Goal: Information Seeking & Learning: Understand process/instructions

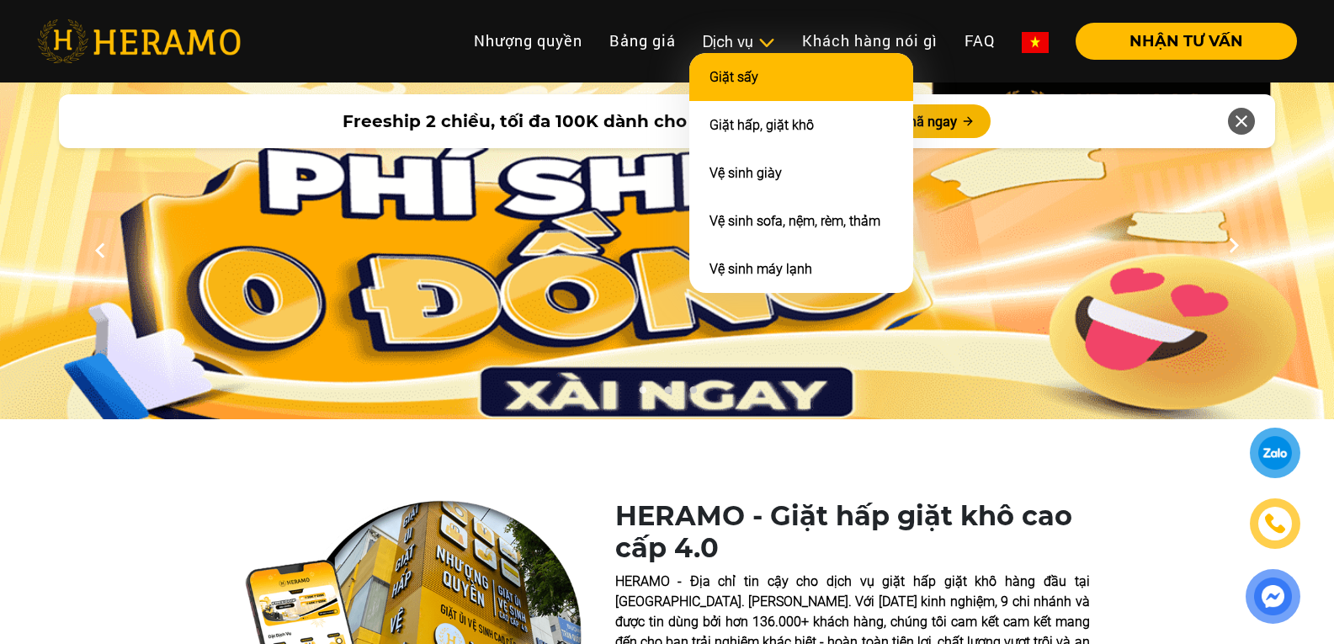
click at [737, 82] on link "Giặt sấy" at bounding box center [733, 77] width 49 height 16
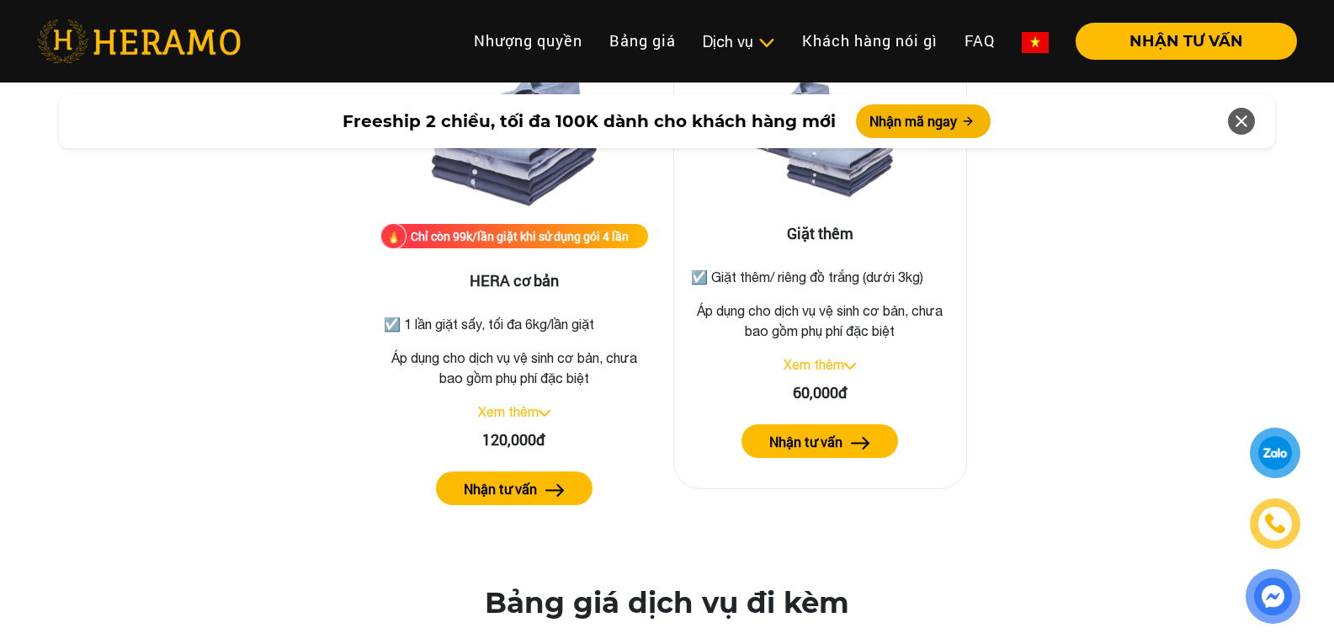
scroll to position [2188, 0]
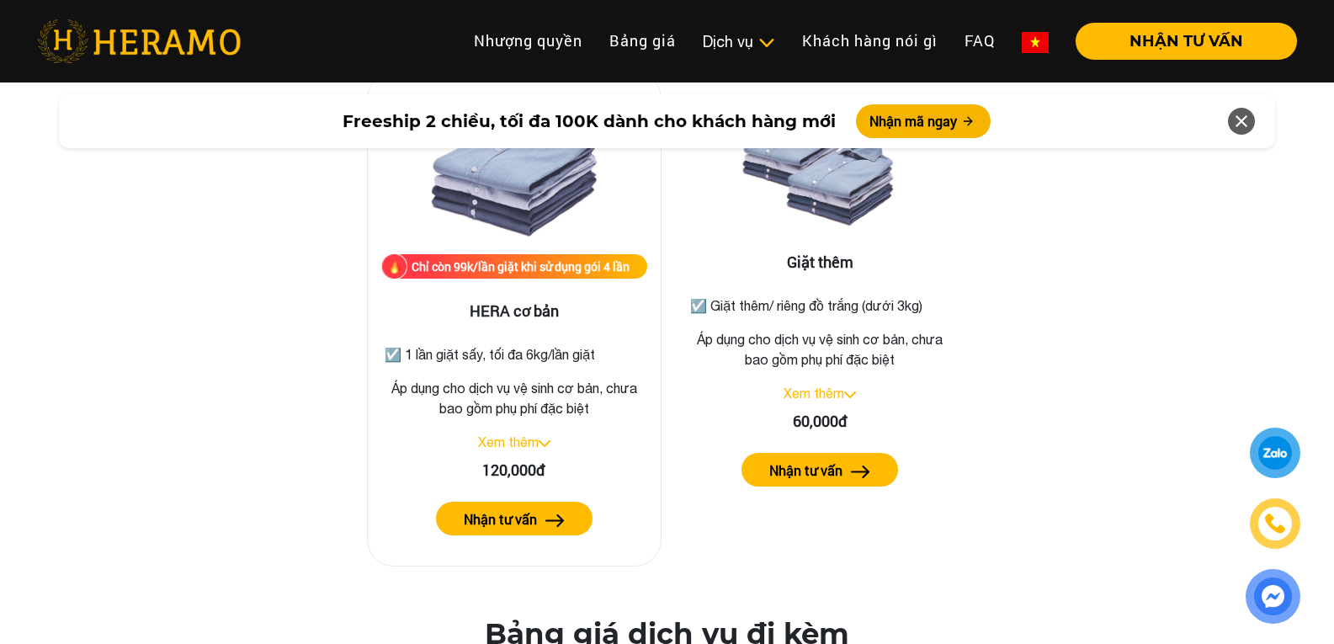
click at [517, 434] on link "Xem thêm" at bounding box center [508, 441] width 61 height 15
click at [537, 501] on button "Nhận tư vấn" at bounding box center [514, 518] width 156 height 34
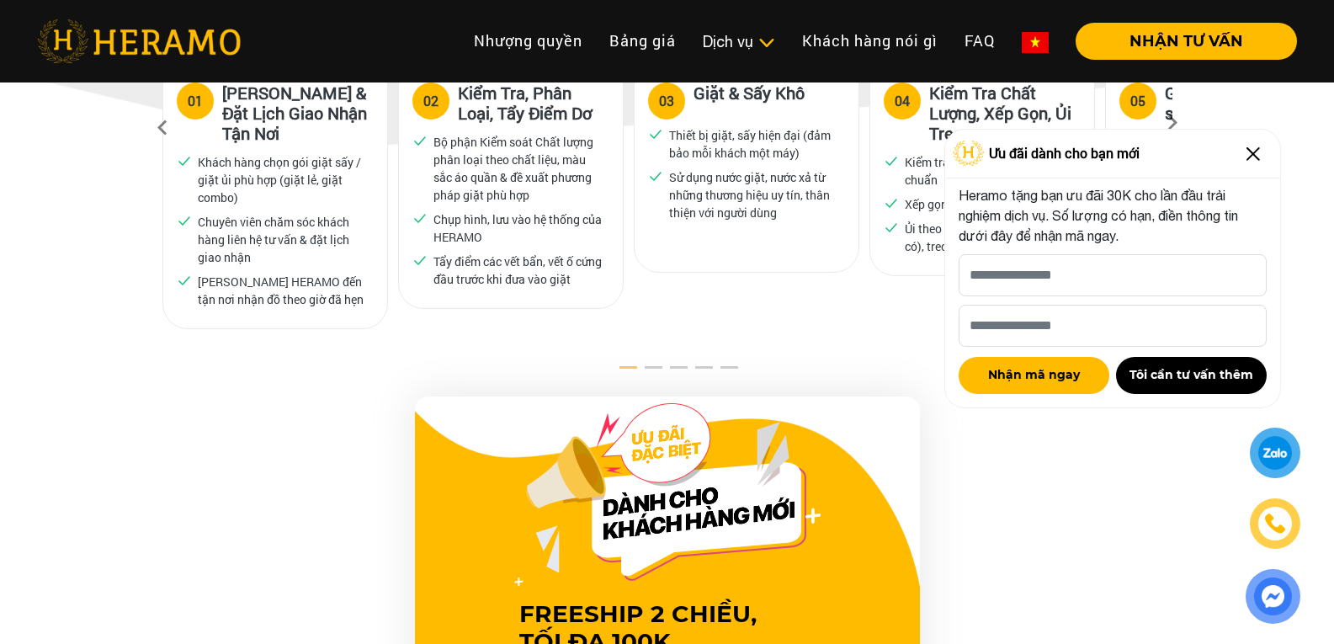
scroll to position [1115, 0]
click at [1256, 156] on img at bounding box center [1252, 154] width 27 height 27
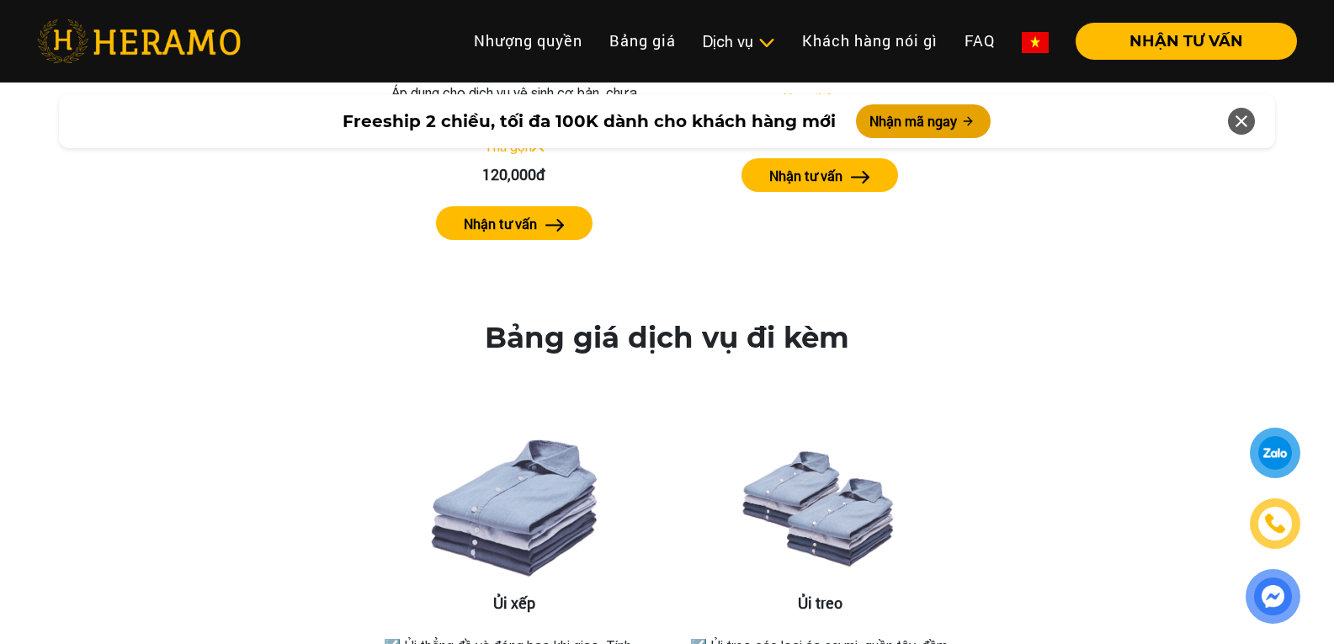
scroll to position [2230, 0]
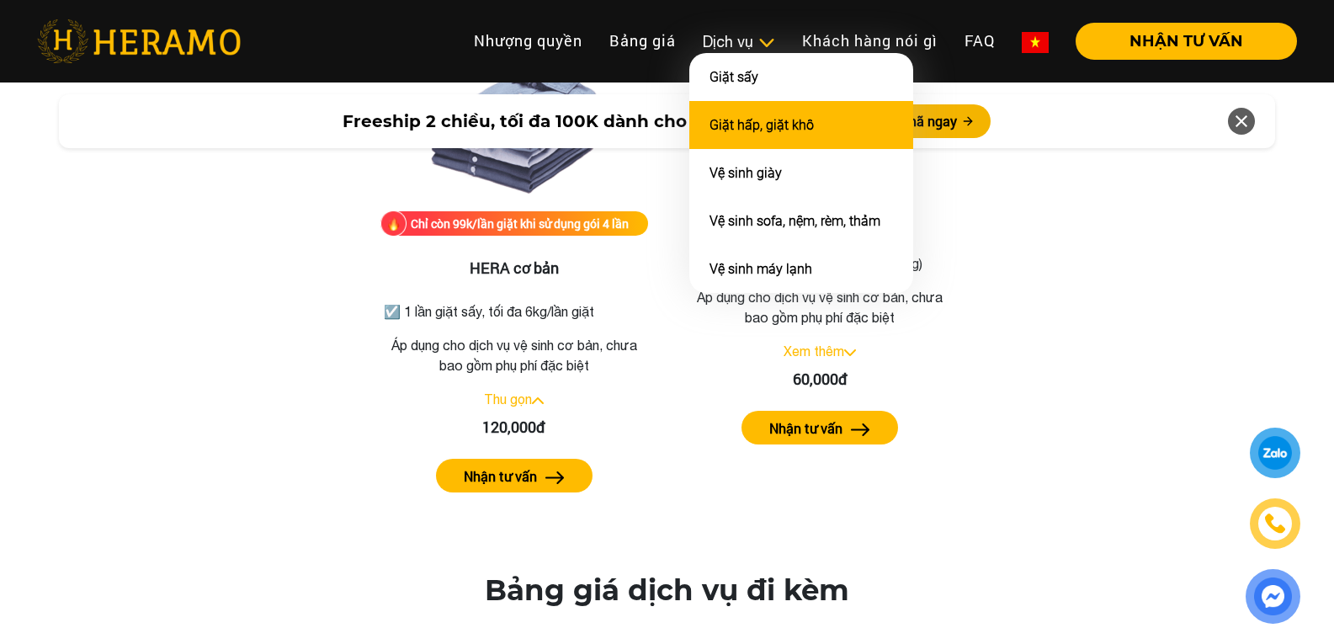
click at [756, 110] on li "Giặt hấp, giặt khô" at bounding box center [801, 125] width 224 height 48
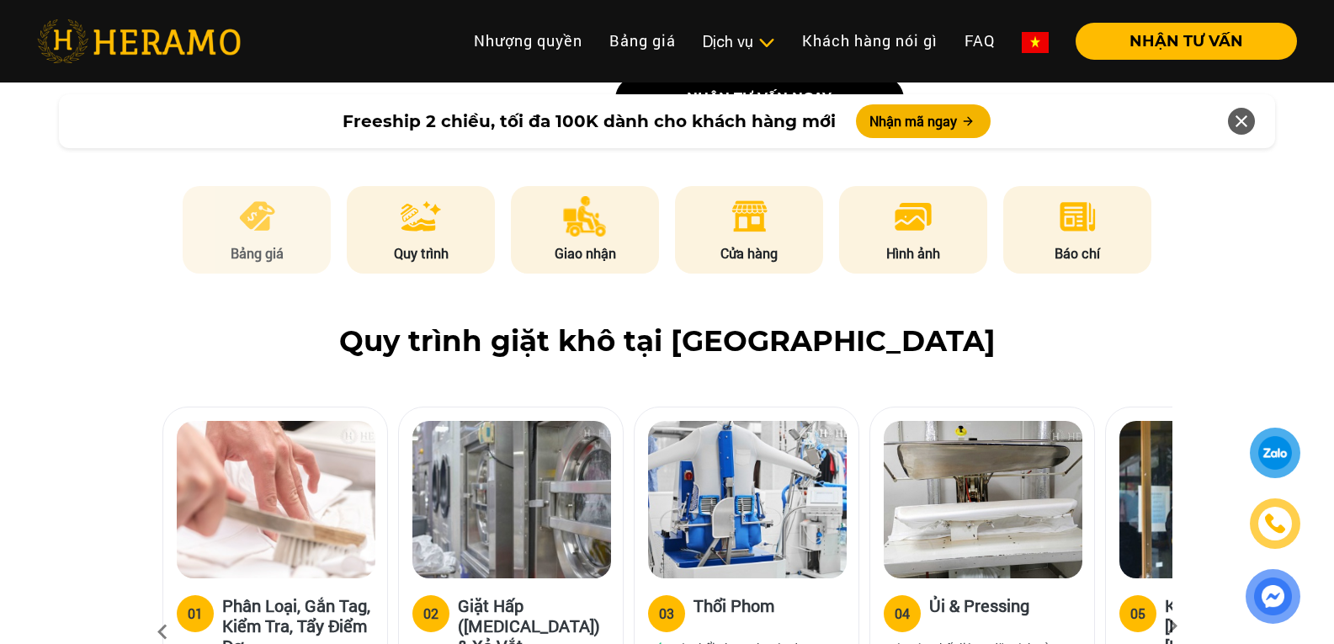
scroll to position [841, 0]
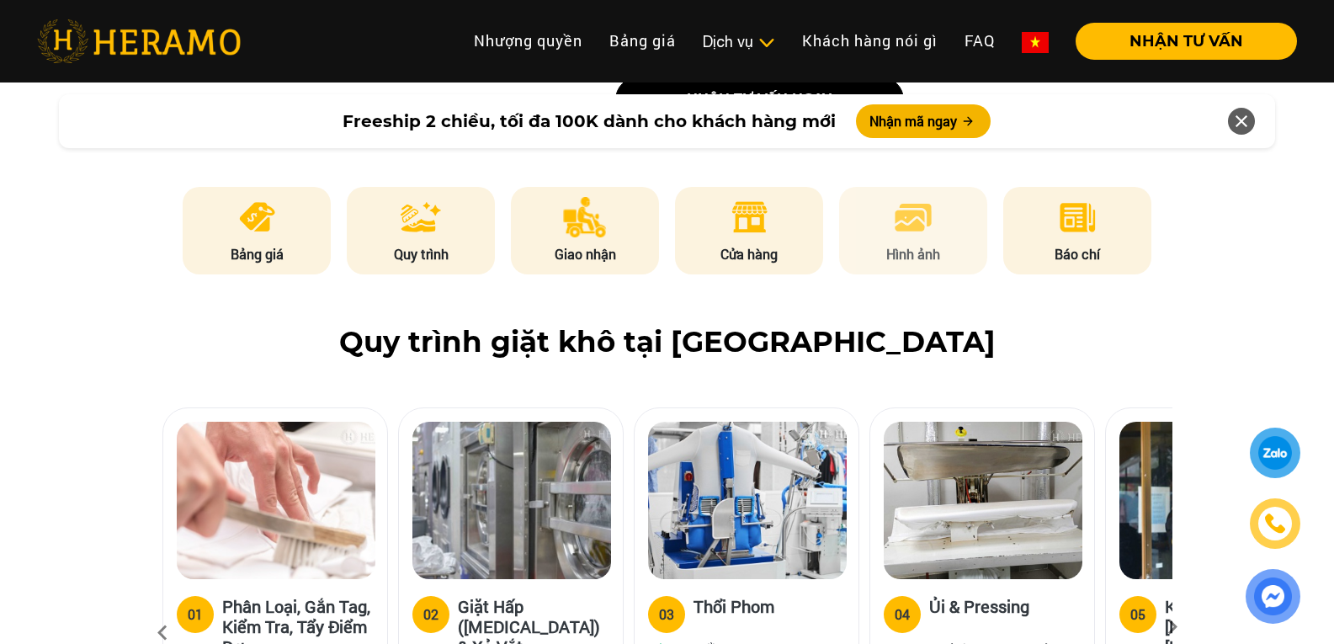
click at [870, 190] on li "Hình ảnh" at bounding box center [913, 231] width 148 height 88
